Goal: Information Seeking & Learning: Understand process/instructions

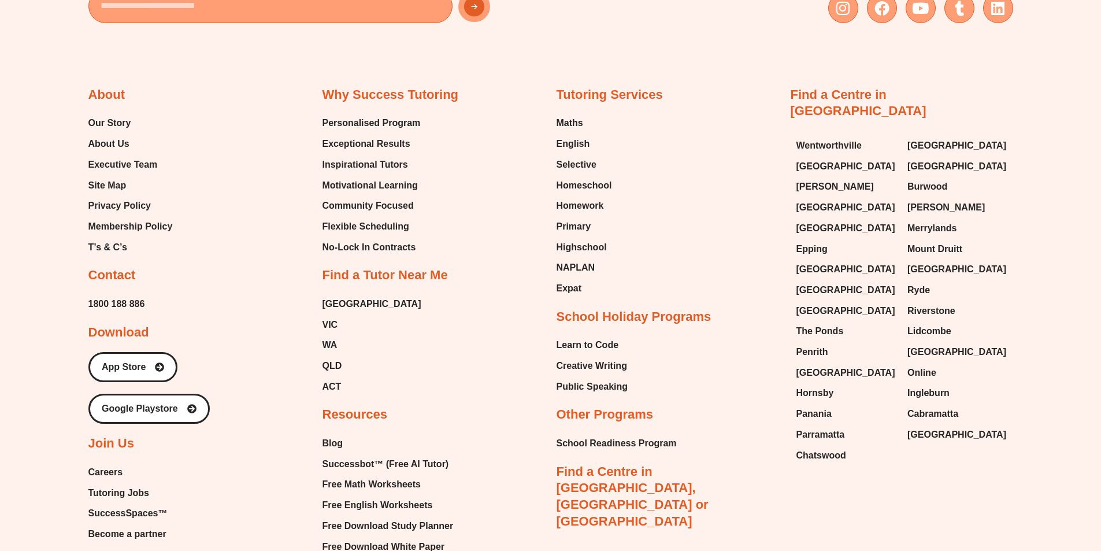
scroll to position [4975, 0]
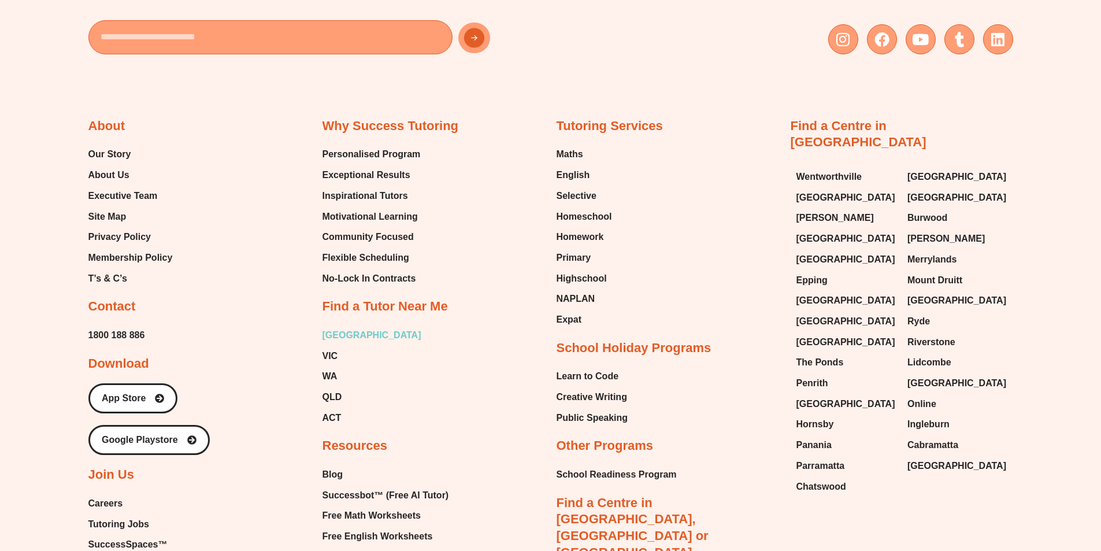
click at [327, 326] on span "[GEOGRAPHIC_DATA]" at bounding box center [371, 334] width 99 height 17
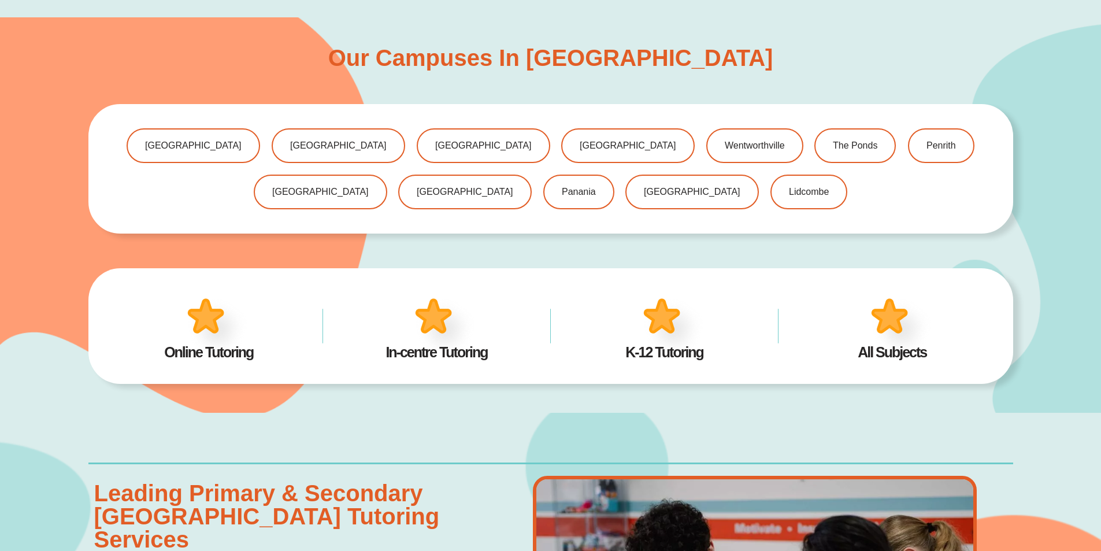
scroll to position [751, 0]
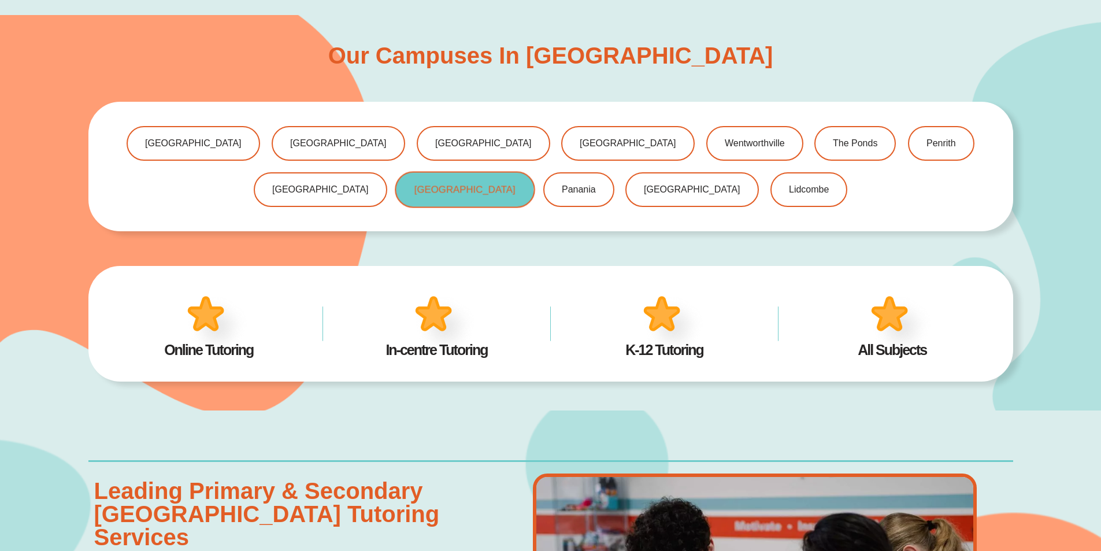
click at [515, 185] on span "[GEOGRAPHIC_DATA]" at bounding box center [464, 190] width 101 height 10
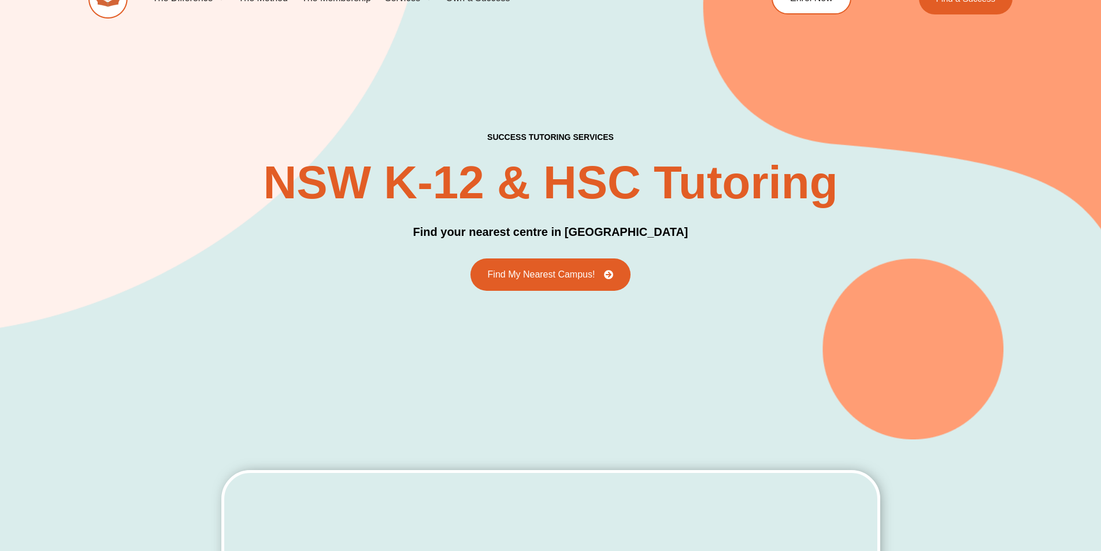
scroll to position [0, 0]
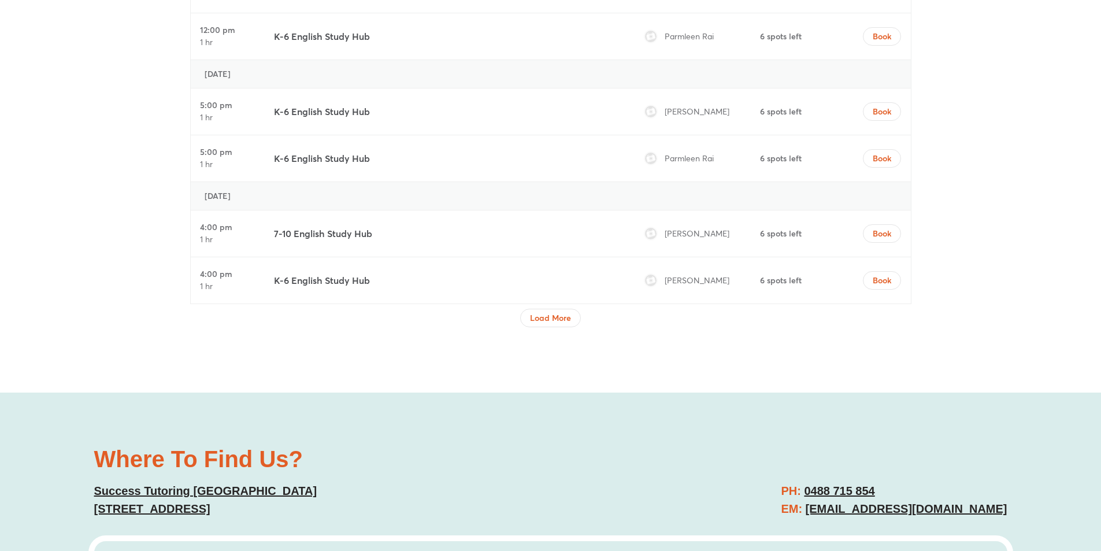
scroll to position [4507, 0]
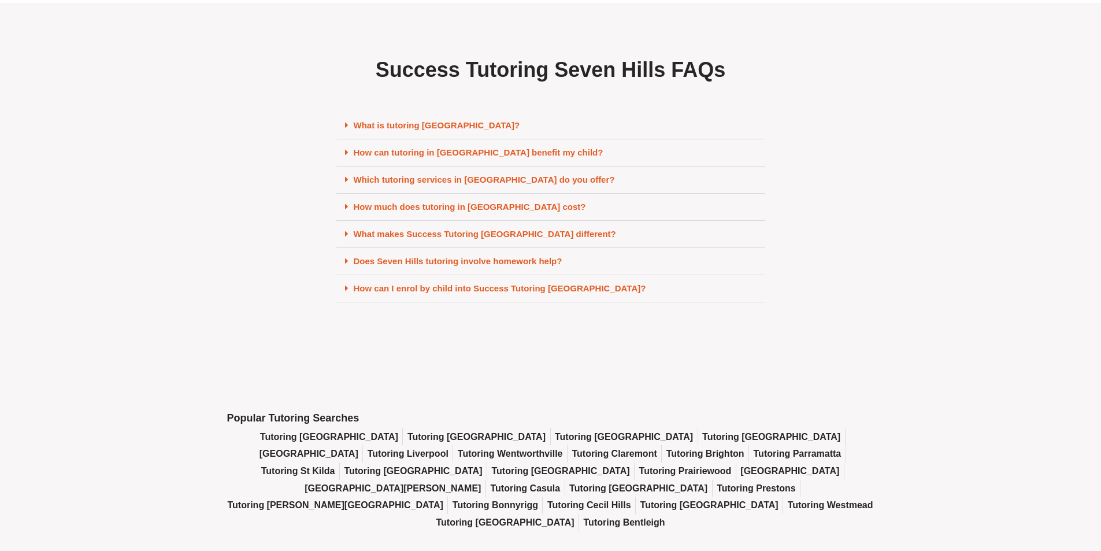
scroll to position [4912, 0]
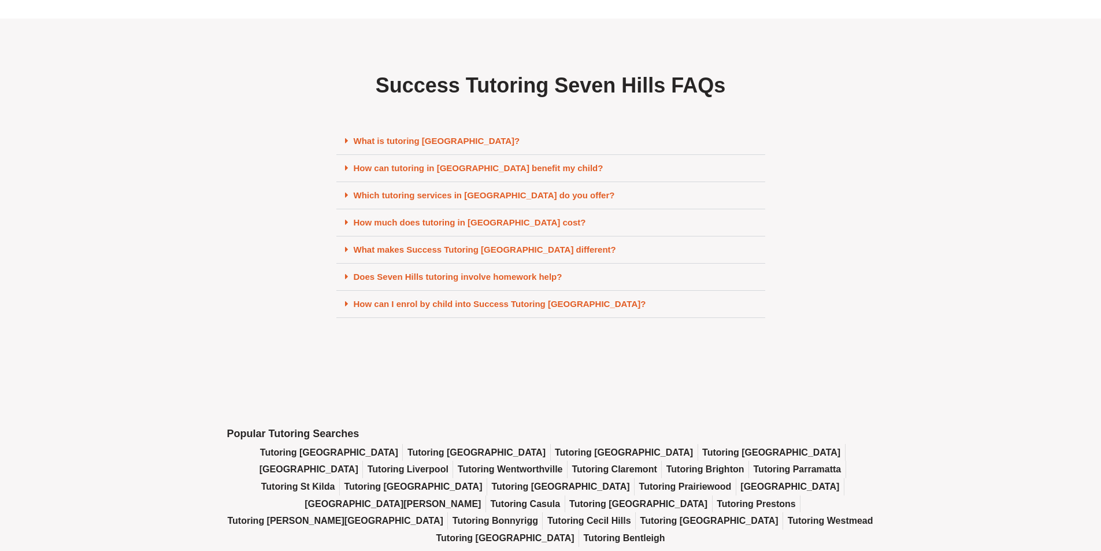
click at [424, 307] on link "How can I enrol by child into Success Tutoring [GEOGRAPHIC_DATA]?" at bounding box center [500, 304] width 292 height 10
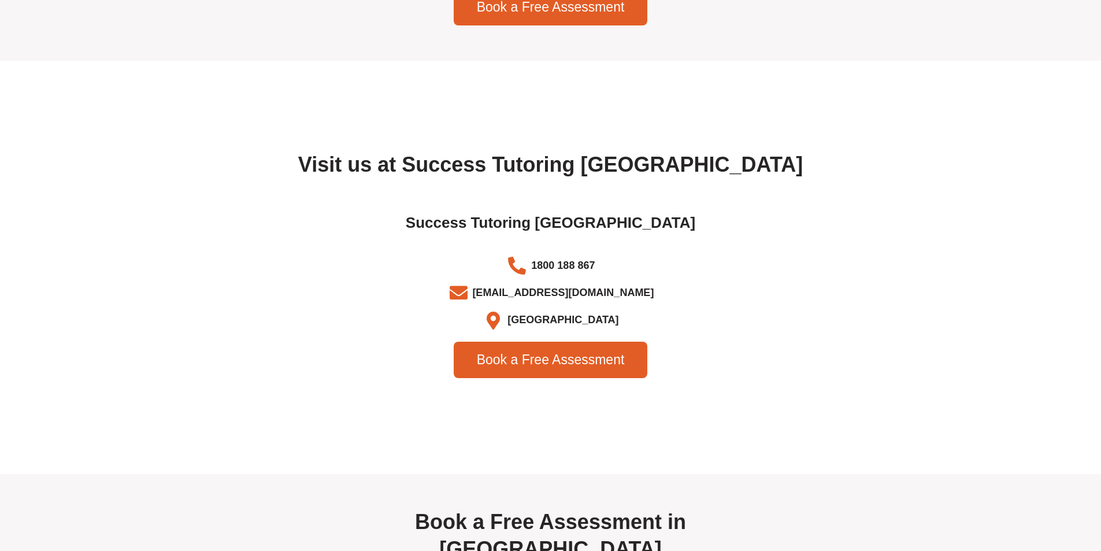
scroll to position [3525, 0]
